Goal: Transaction & Acquisition: Purchase product/service

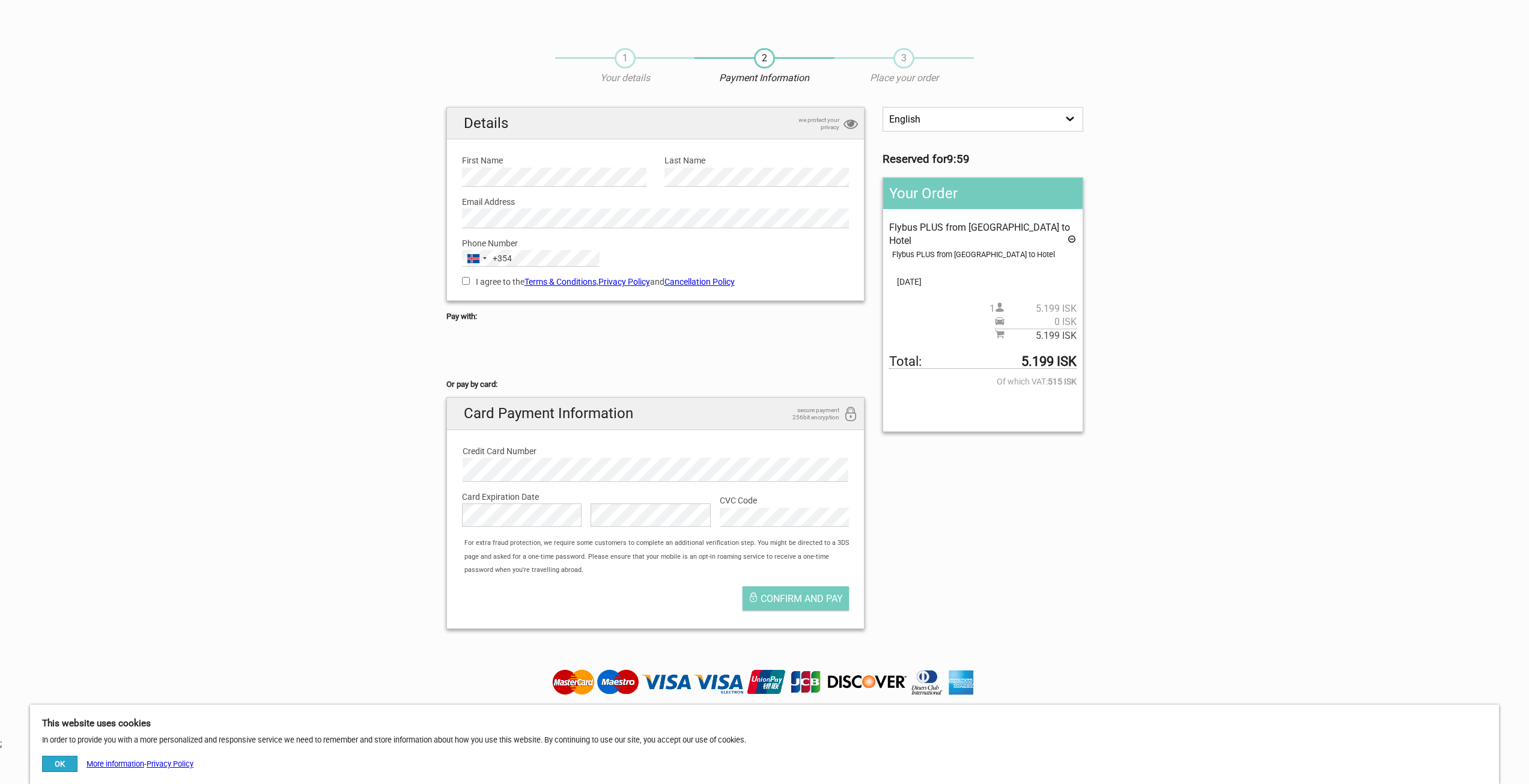
click at [501, 259] on div "+354" at bounding box center [502, 258] width 19 height 13
click at [521, 358] on span "Luxembourg" at bounding box center [524, 352] width 81 height 13
click at [484, 261] on div "Luxembourg +352 +352 244 results found Afghanistan +93 Albania +355 Algeria +21…" at bounding box center [530, 258] width 137 height 17
click at [467, 279] on input "I agree to the Terms & Conditions , Privacy Policy and Cancellation Policy" at bounding box center [465, 280] width 8 height 8
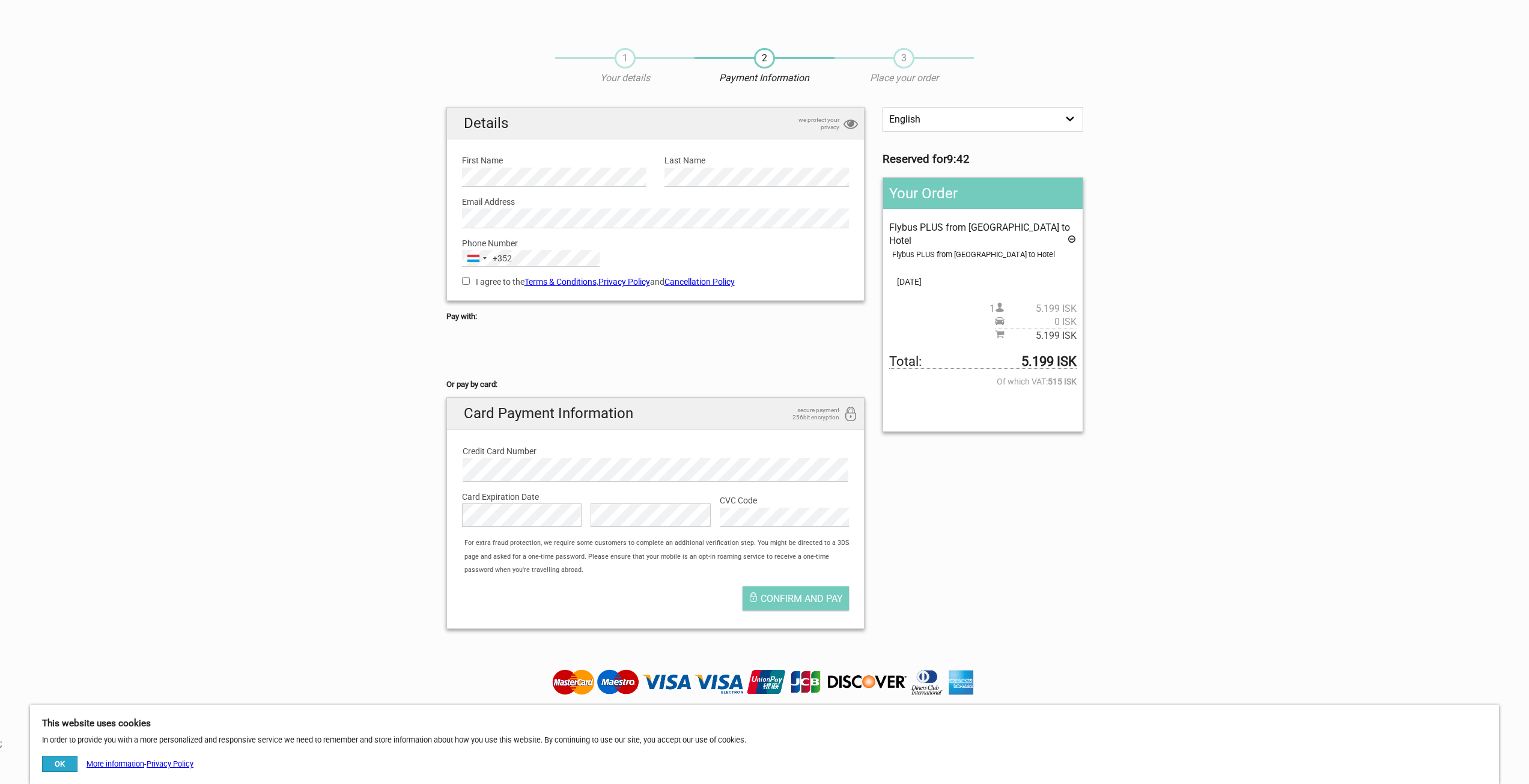
checkbox input "true"
